Goal: Find specific page/section: Find specific page/section

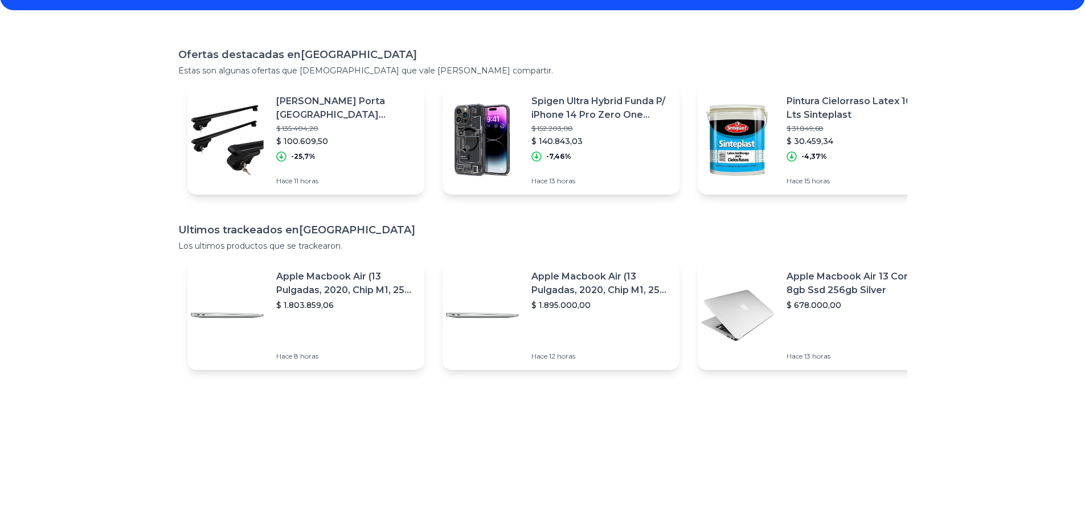
scroll to position [214, 0]
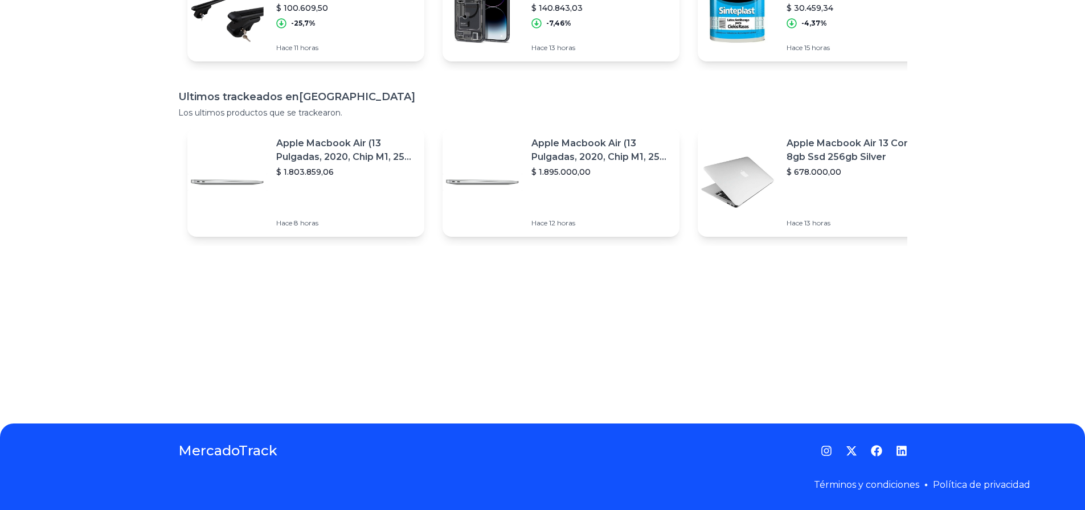
click at [659, 187] on div "Apple Macbook Air (13 Pulgadas, 2020, Chip M1, 256 Gb De Ssd, 8 Gb De Ram) - Pl…" at bounding box center [605, 182] width 148 height 109
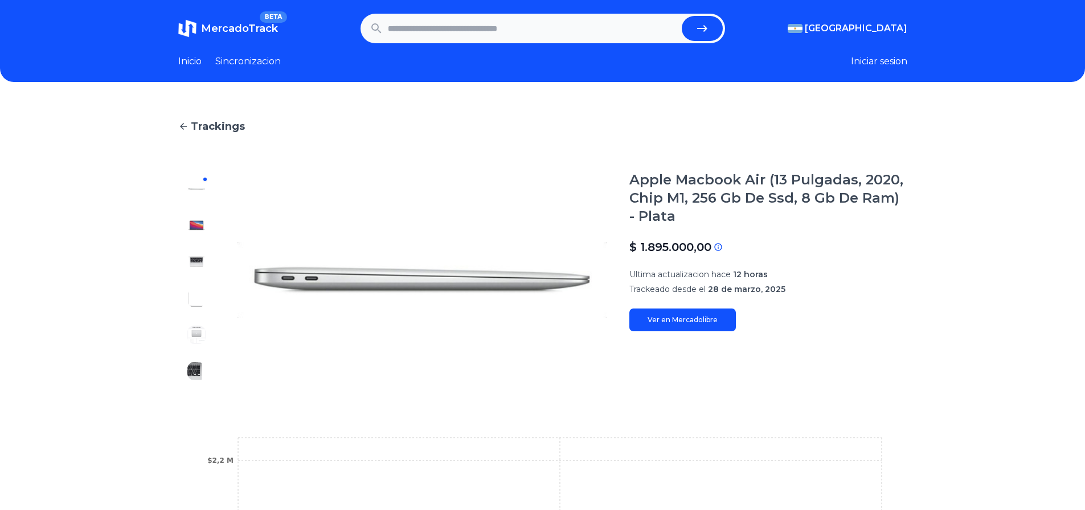
click at [266, 62] on link "Sincronizacion" at bounding box center [247, 62] width 65 height 14
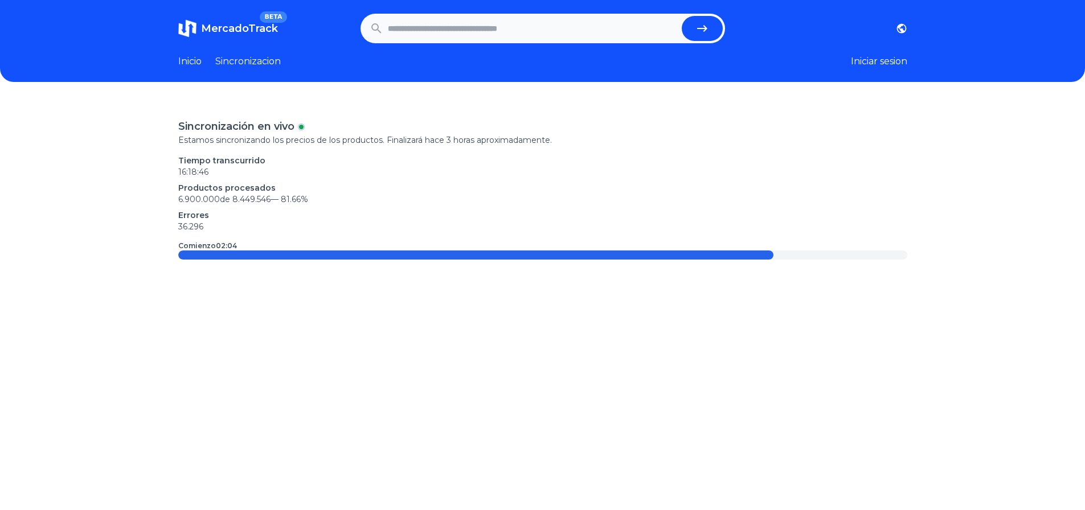
click at [196, 22] on img at bounding box center [187, 28] width 18 height 18
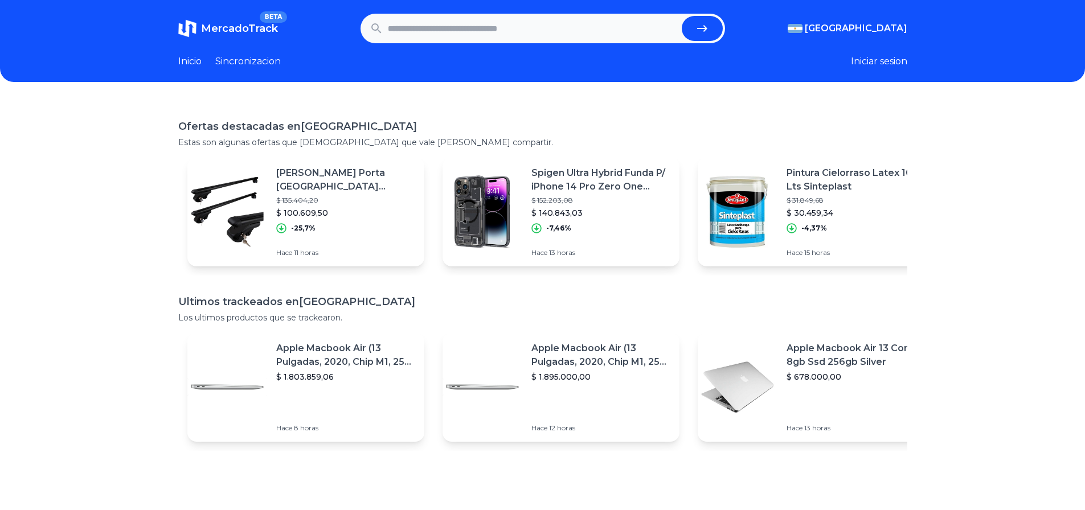
click at [879, 244] on div "Pintura Cielorraso Latex 10 Lts Sinteplast $ 31.849,68 $ 30.459,34 -4,37% Hace …" at bounding box center [860, 211] width 148 height 109
